Goal: Task Accomplishment & Management: Complete application form

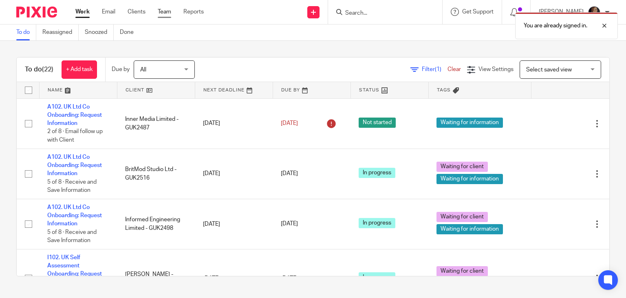
click at [163, 15] on link "Team" at bounding box center [164, 12] width 13 height 8
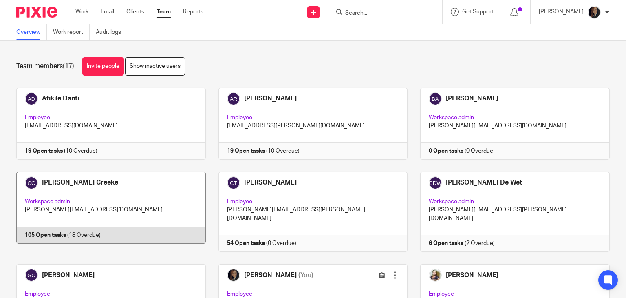
click at [144, 206] on link at bounding box center [105, 212] width 202 height 80
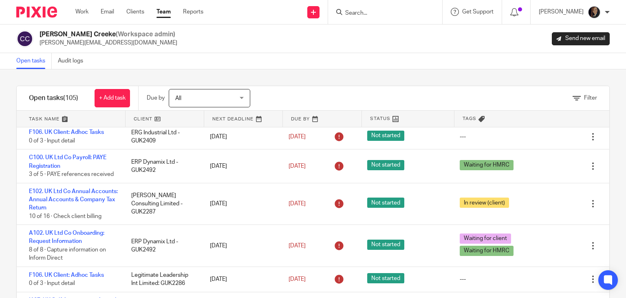
scroll to position [175, 0]
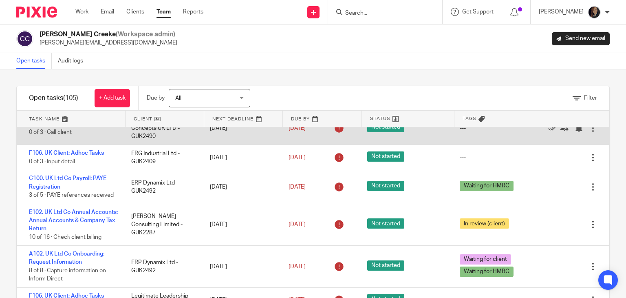
click at [110, 141] on div "F107. UK Client: Review 0 of 3 · Call client" at bounding box center [70, 128] width 106 height 25
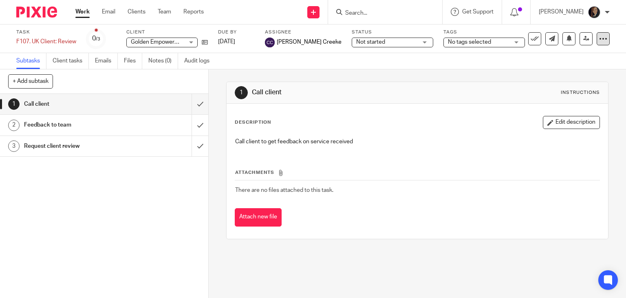
click at [599, 38] on icon at bounding box center [603, 39] width 8 height 8
click at [578, 74] on li "Advanced task editor" at bounding box center [565, 72] width 65 height 12
click at [580, 73] on link "Advanced task editor" at bounding box center [572, 71] width 54 height 6
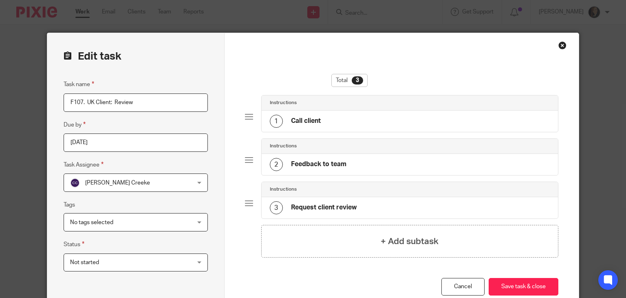
click at [190, 105] on input "F107. UK Client: Review" at bounding box center [136, 102] width 144 height 18
type input "F"
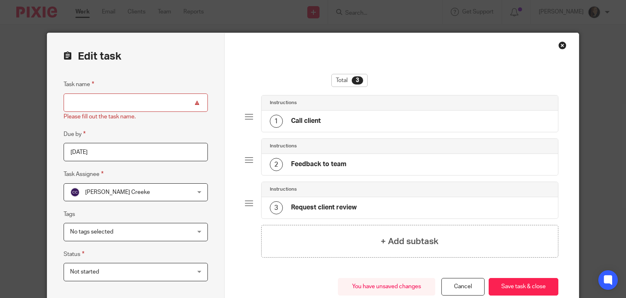
click at [353, 208] on h4 "Request client review" at bounding box center [324, 207] width 66 height 9
click at [128, 108] on input "Task name" at bounding box center [136, 102] width 144 height 18
click at [225, 76] on div "Total 3 Instructions 1 Call client Instructions 2 Feedback to team Instructions…" at bounding box center [402, 174] width 354 height 282
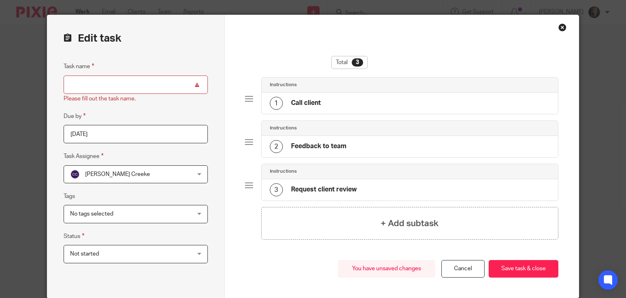
scroll to position [18, 0]
click at [559, 26] on div "Close this dialog window" at bounding box center [562, 27] width 8 height 8
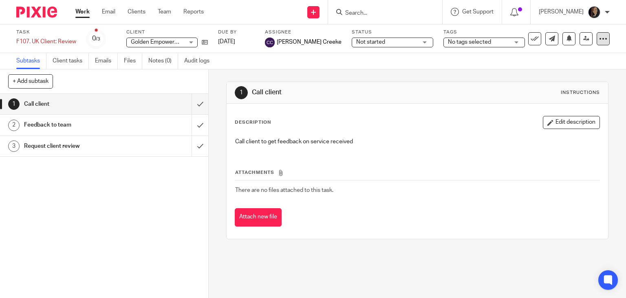
click at [599, 41] on icon at bounding box center [603, 39] width 8 height 8
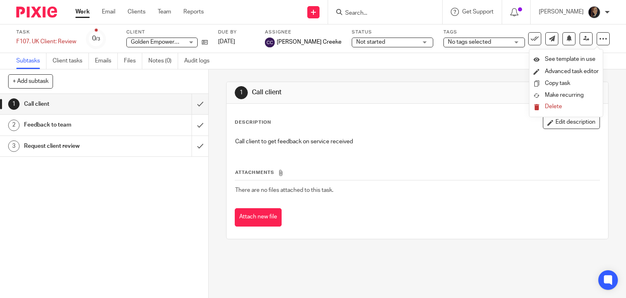
click at [560, 108] on span "Delete" at bounding box center [553, 107] width 17 height 6
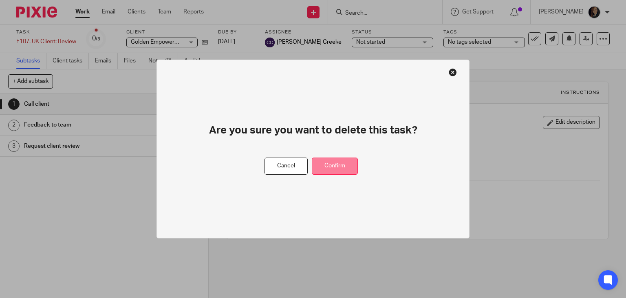
click at [339, 163] on button "Confirm" at bounding box center [335, 166] width 46 height 18
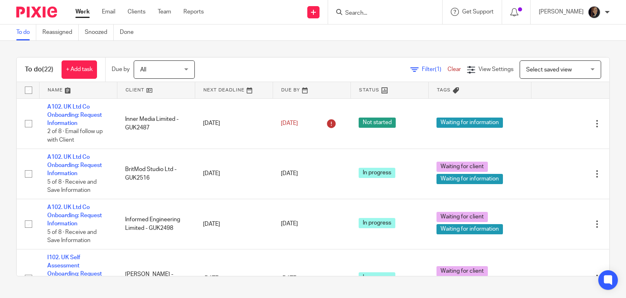
click at [388, 20] on div at bounding box center [385, 12] width 114 height 24
click at [362, 11] on input "Search" at bounding box center [380, 13] width 73 height 7
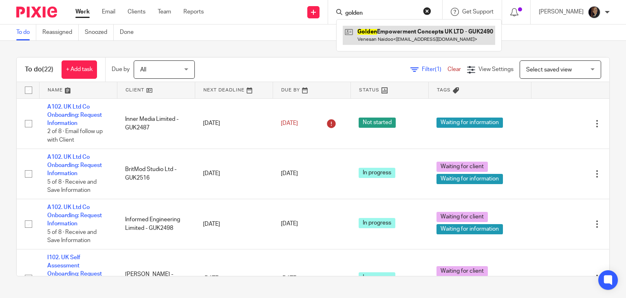
type input "golden"
click at [411, 37] on link at bounding box center [419, 35] width 152 height 19
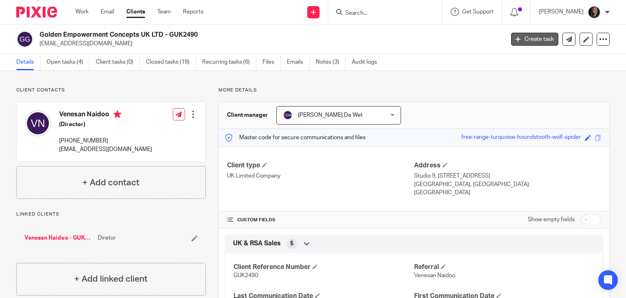
click at [530, 36] on link "Create task" at bounding box center [534, 39] width 47 height 13
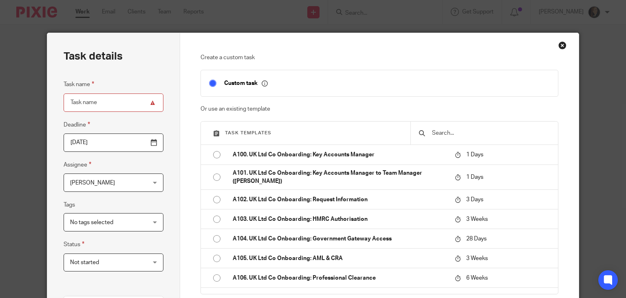
click at [561, 43] on div "Close this dialog window" at bounding box center [562, 45] width 8 height 8
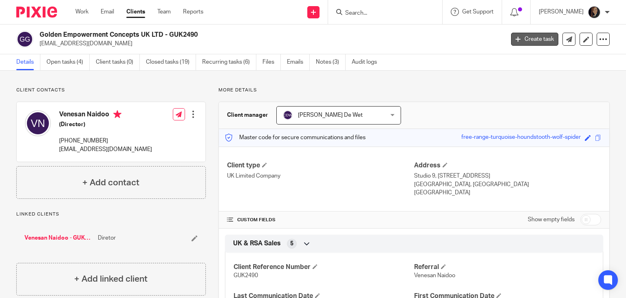
click at [529, 40] on link "Create task" at bounding box center [534, 39] width 47 height 13
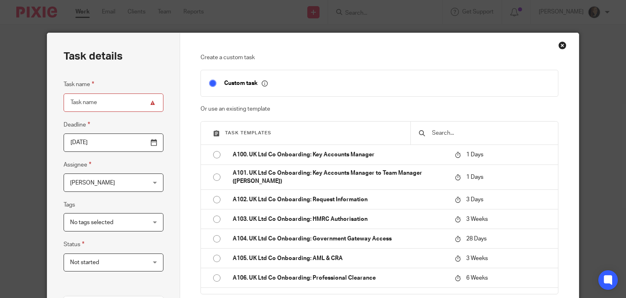
click at [483, 131] on input "text" at bounding box center [490, 132] width 119 height 9
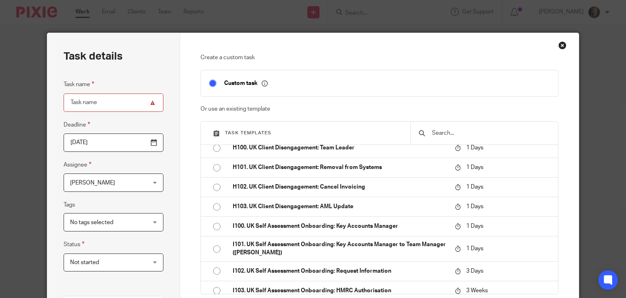
scroll to position [740, 0]
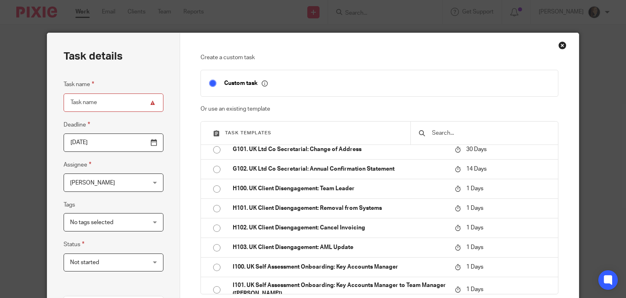
click at [560, 44] on div "Close this dialog window" at bounding box center [562, 45] width 8 height 8
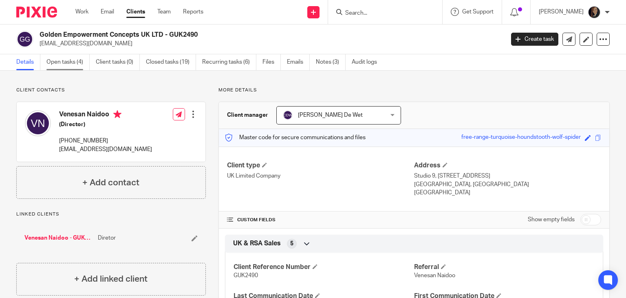
click at [75, 64] on link "Open tasks (4)" at bounding box center [67, 62] width 43 height 16
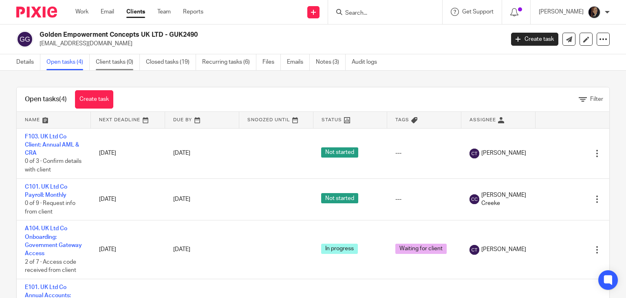
click at [112, 62] on link "Client tasks (0)" at bounding box center [118, 62] width 44 height 16
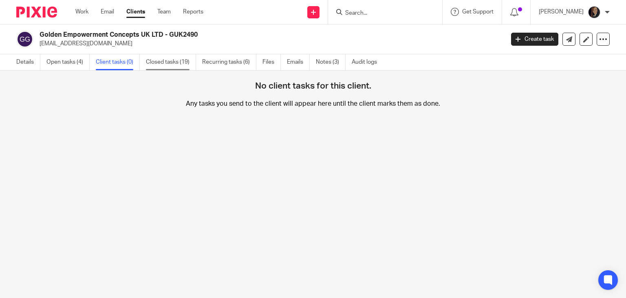
click at [166, 63] on link "Closed tasks (19)" at bounding box center [171, 62] width 50 height 16
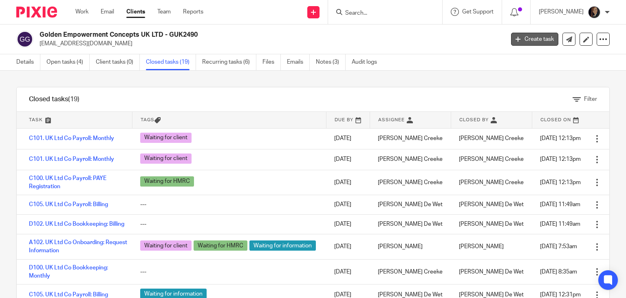
click at [531, 35] on link "Create task" at bounding box center [534, 39] width 47 height 13
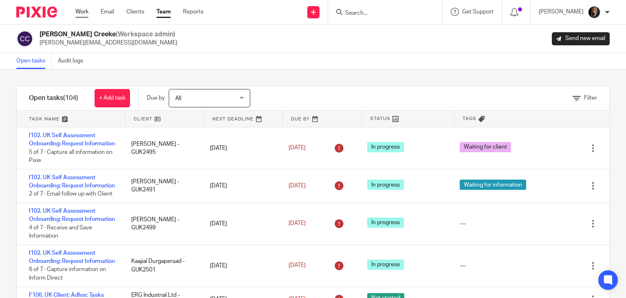
click at [82, 11] on link "Work" at bounding box center [81, 12] width 13 height 8
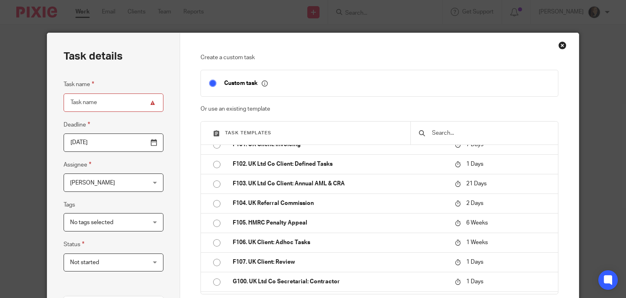
scroll to position [619, 0]
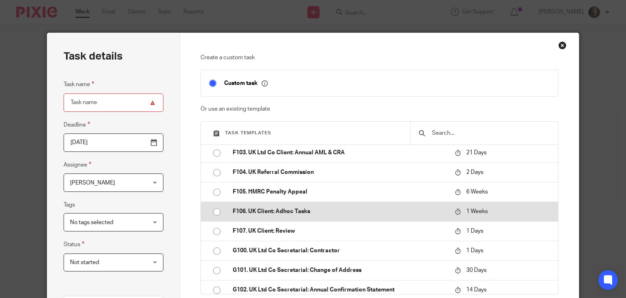
click at [215, 219] on input "radio" at bounding box center [216, 211] width 15 height 15
type input "2025-08-27"
type input "F106. UK Client: Adhoc Tasks"
checkbox input "false"
radio input "false"
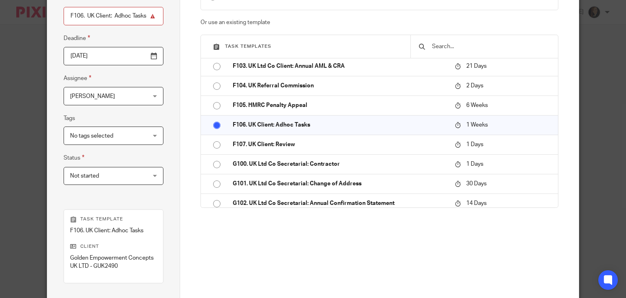
scroll to position [85, 0]
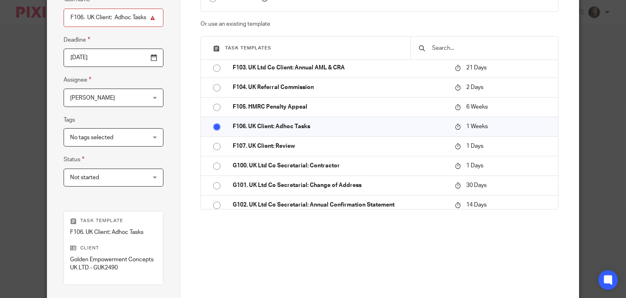
click at [136, 103] on span "[PERSON_NAME]" at bounding box center [107, 97] width 74 height 17
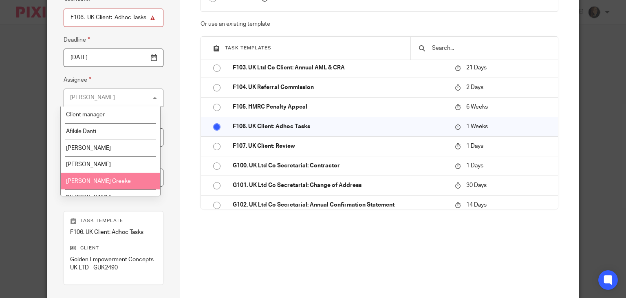
click at [119, 176] on li "Candice Creeke" at bounding box center [110, 180] width 99 height 17
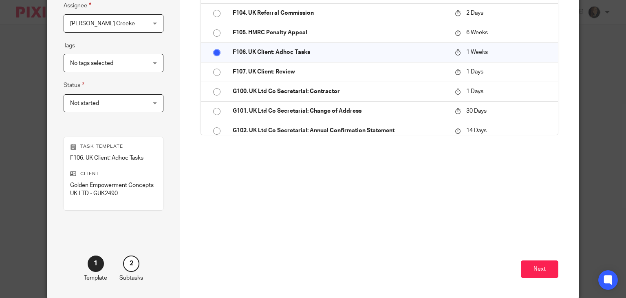
scroll to position [155, 0]
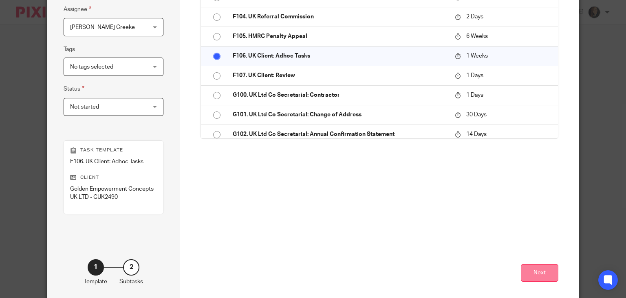
click at [534, 272] on button "Next" at bounding box center [539, 273] width 37 height 18
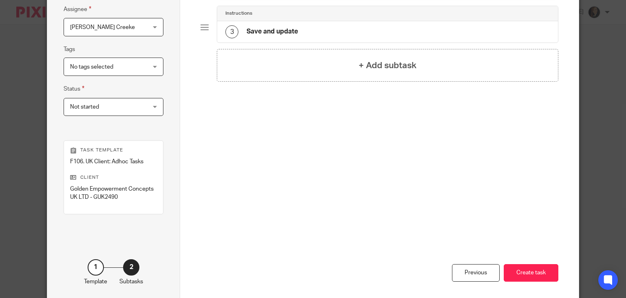
scroll to position [18, 0]
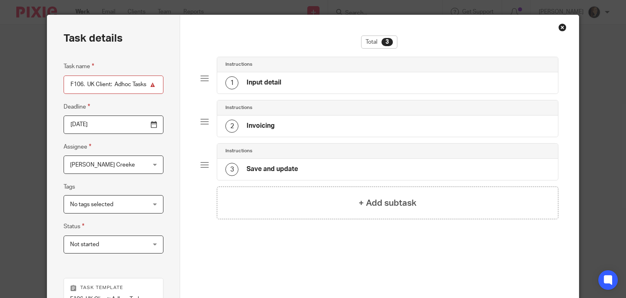
click at [306, 82] on div "1 Input detail" at bounding box center [387, 82] width 341 height 21
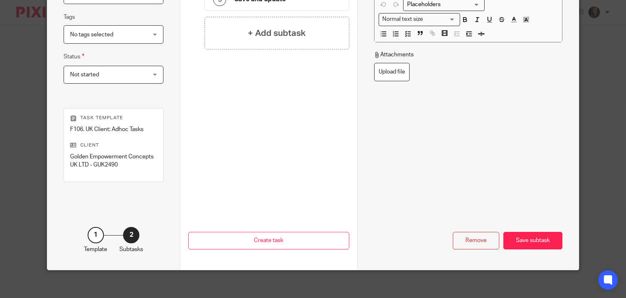
scroll to position [186, 0]
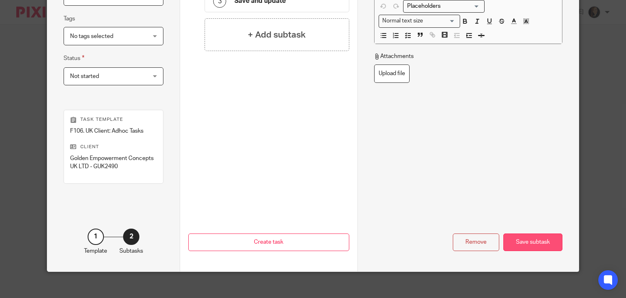
click at [531, 242] on div "Save subtask" at bounding box center [532, 242] width 59 height 18
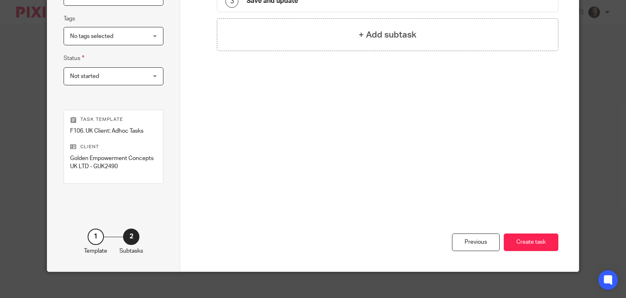
click at [531, 242] on button "Create task" at bounding box center [531, 242] width 55 height 18
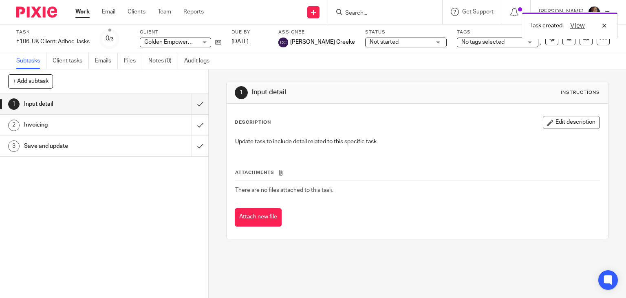
click at [106, 105] on h1 "Input detail" at bounding box center [77, 104] width 106 height 12
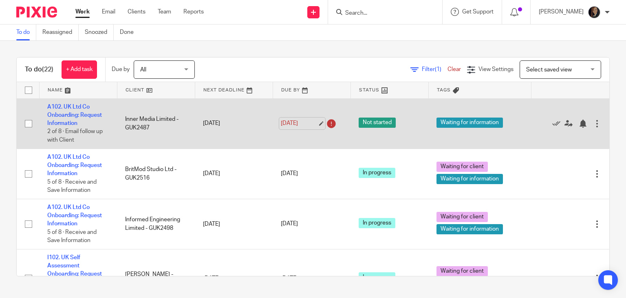
click at [300, 122] on link "19 Aug 2025" at bounding box center [299, 123] width 37 height 9
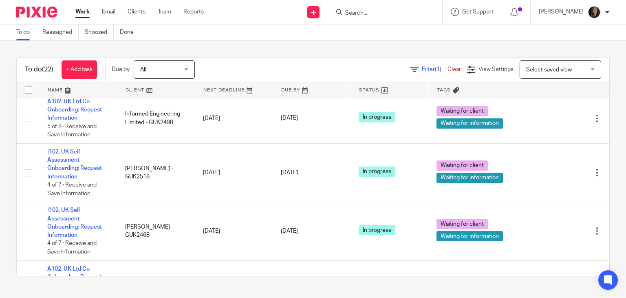
scroll to position [100, 0]
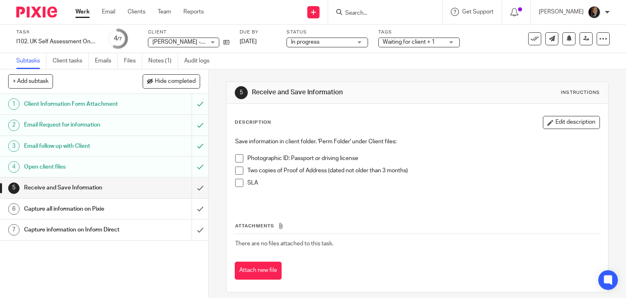
click at [370, 11] on input "Search" at bounding box center [380, 13] width 73 height 7
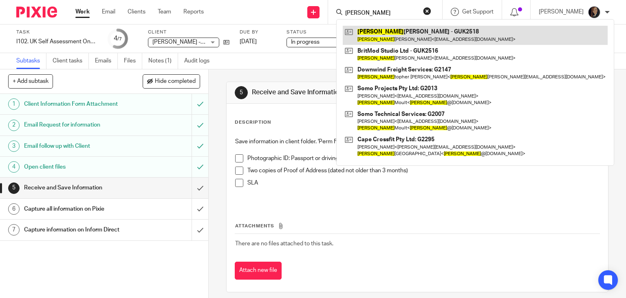
type input "chris"
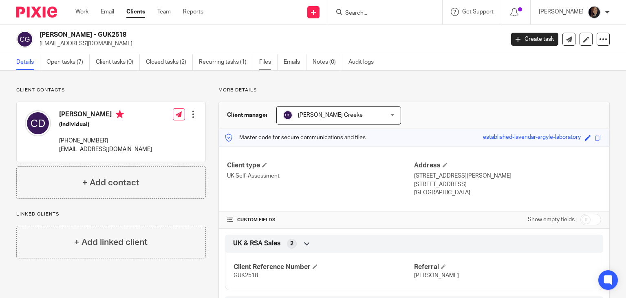
click at [262, 64] on link "Files" at bounding box center [268, 62] width 18 height 16
